Goal: Task Accomplishment & Management: Use online tool/utility

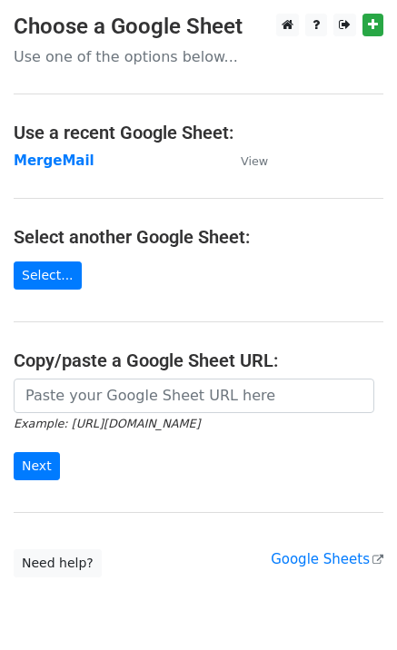
click at [60, 167] on strong "MergeMail" at bounding box center [54, 160] width 81 height 16
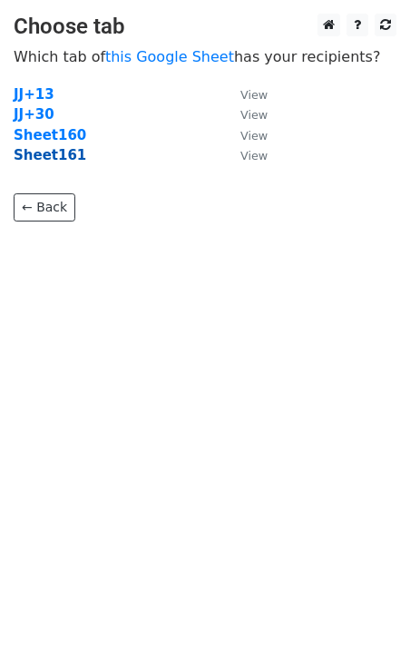
click at [57, 157] on strong "Sheet161" at bounding box center [50, 155] width 73 height 16
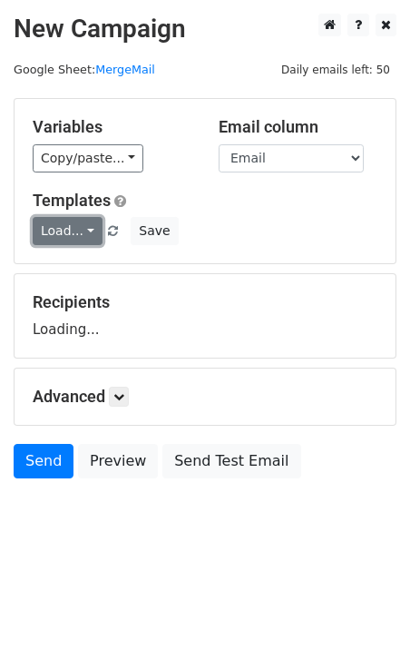
click at [79, 230] on link "Load..." at bounding box center [68, 231] width 70 height 28
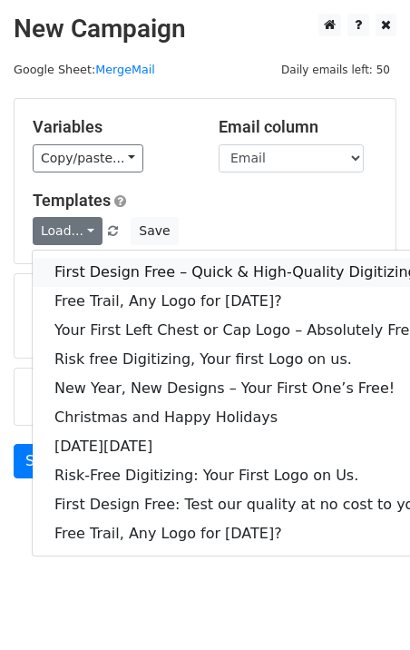
click at [118, 267] on link "First Design Free – Quick & High-Quality Digitizing!" at bounding box center [241, 272] width 417 height 29
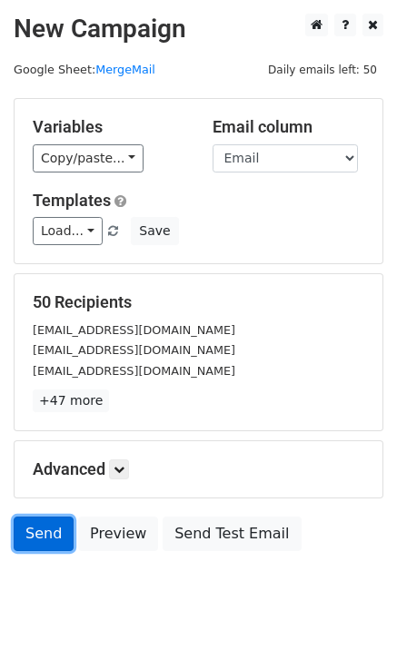
click at [39, 537] on link "Send" at bounding box center [44, 533] width 60 height 34
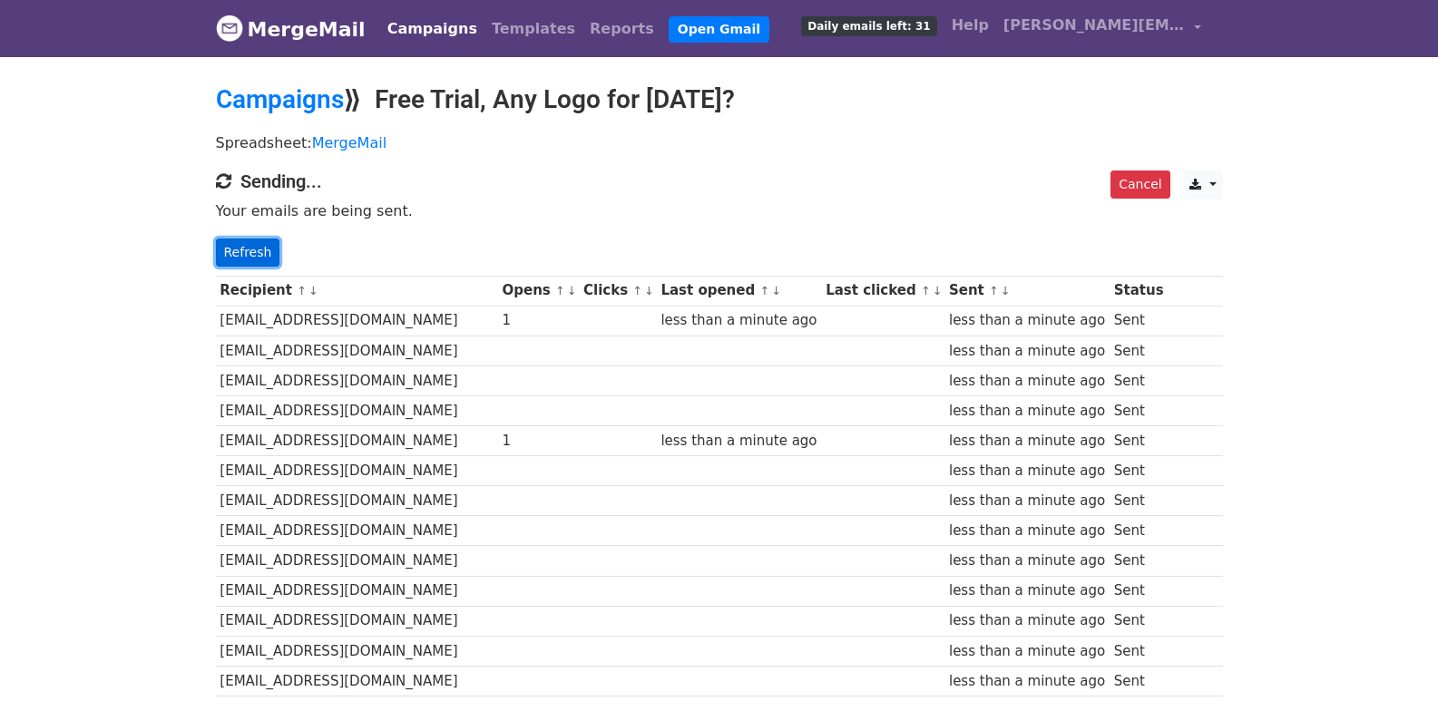
click at [260, 239] on link "Refresh" at bounding box center [248, 253] width 64 height 28
click at [225, 255] on link "Refresh" at bounding box center [248, 253] width 64 height 28
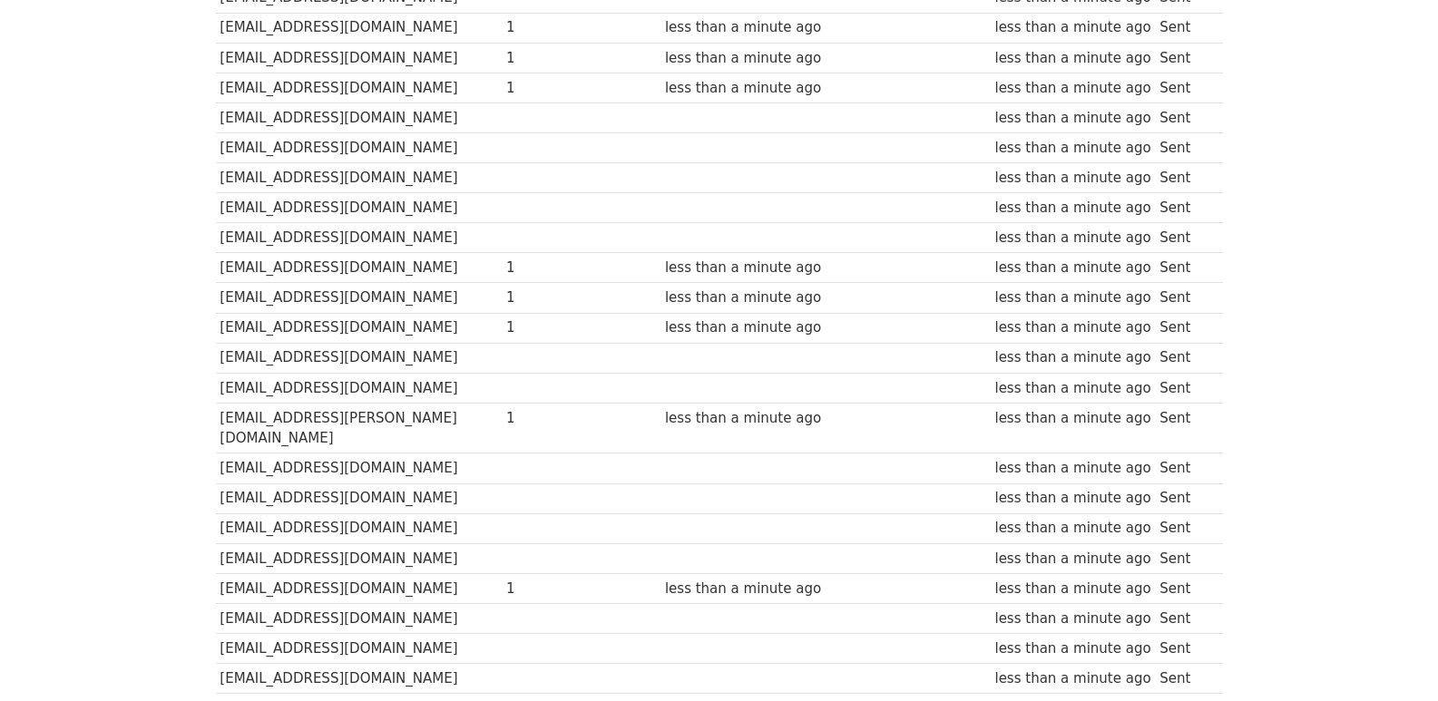
scroll to position [1263, 0]
